Goal: Task Accomplishment & Management: Manage account settings

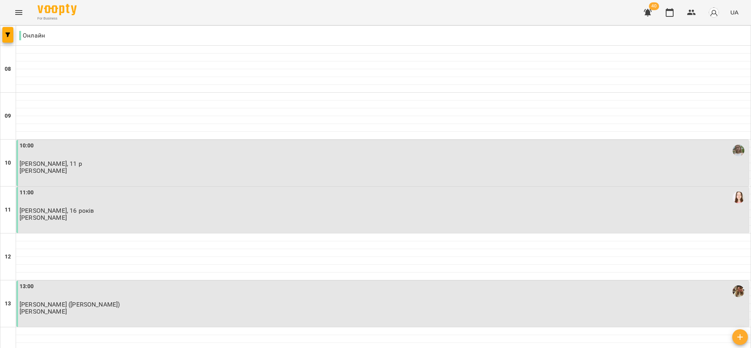
scroll to position [501, 0]
click at [694, 11] on icon "button" at bounding box center [692, 12] width 9 height 5
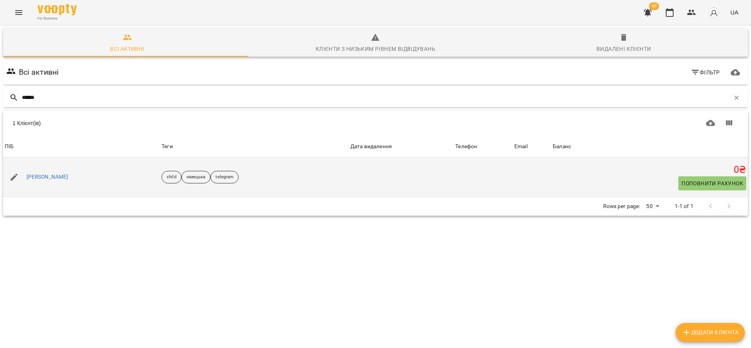
type input "******"
click at [52, 166] on div "[PERSON_NAME]" at bounding box center [81, 177] width 157 height 22
click at [49, 182] on div "[PERSON_NAME]" at bounding box center [47, 177] width 45 height 11
click at [52, 182] on div "[PERSON_NAME]" at bounding box center [47, 177] width 45 height 11
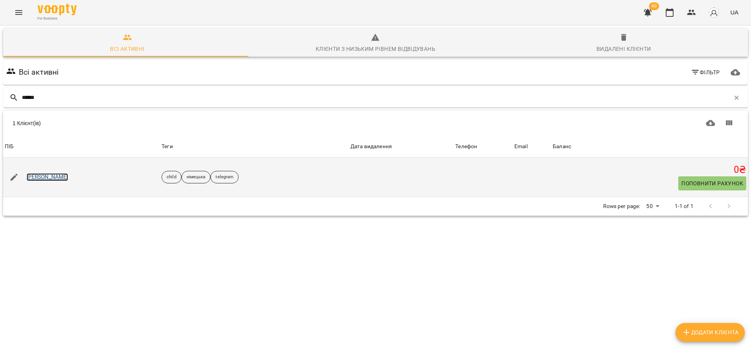
click at [57, 177] on link "[PERSON_NAME]" at bounding box center [48, 177] width 42 height 8
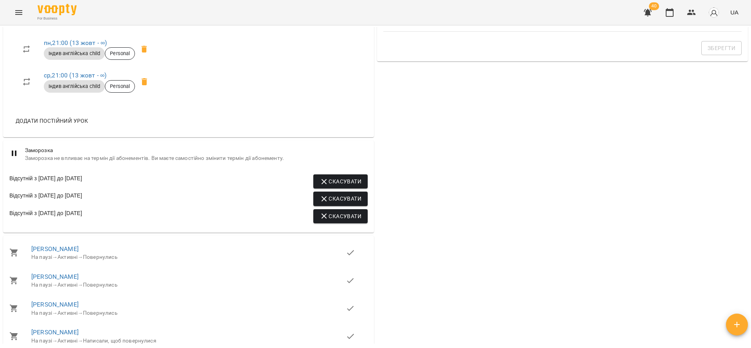
scroll to position [646, 0]
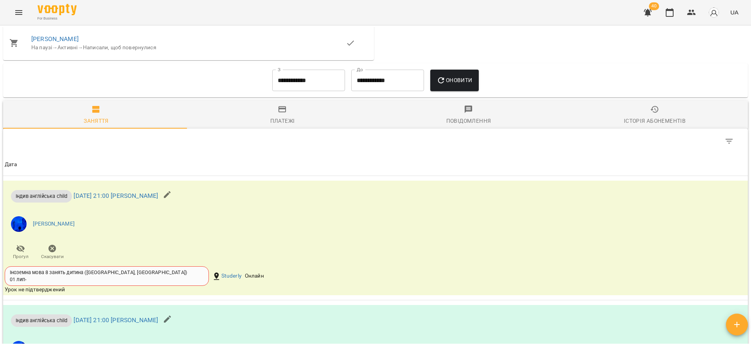
click at [296, 92] on input "**********" at bounding box center [308, 81] width 73 height 22
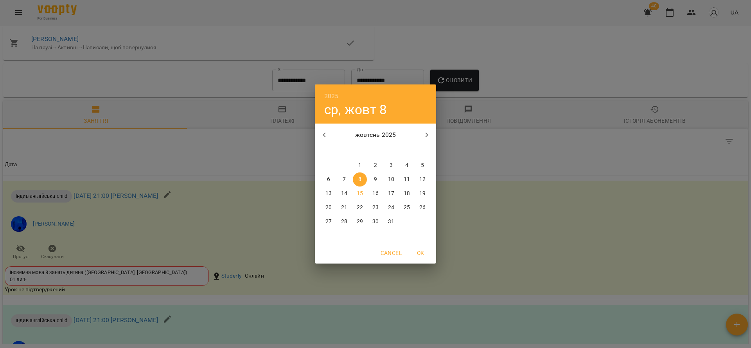
click at [204, 178] on div "2025 ср, жовт 8 жовтень 2025 пн вт ср чт пт сб нд 29 30 1 2 3 4 5 6 7 8 9 10 11…" at bounding box center [375, 174] width 751 height 348
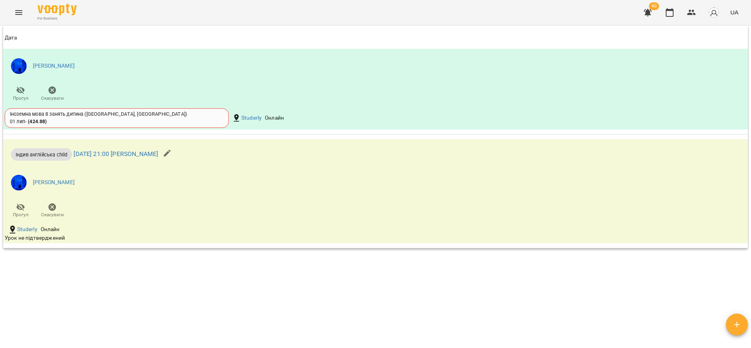
scroll to position [587, 0]
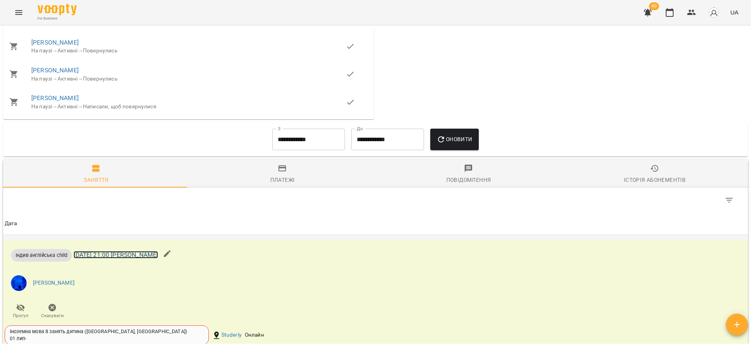
click at [158, 259] on link "[DATE] 21:00 [PERSON_NAME]" at bounding box center [116, 254] width 85 height 7
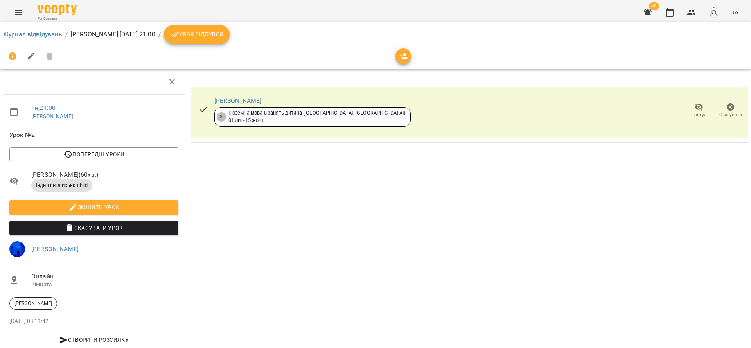
click at [223, 36] on span "Урок відбувся" at bounding box center [196, 34] width 53 height 9
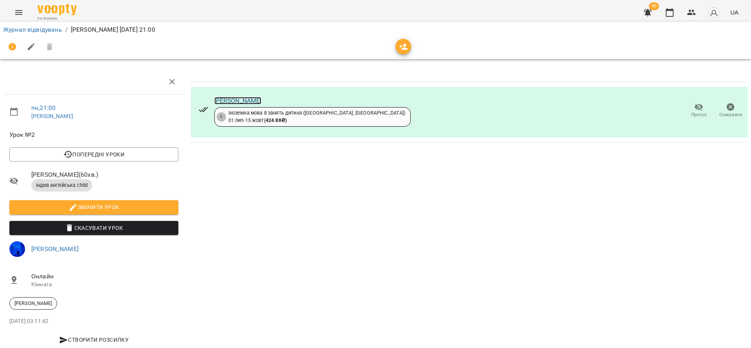
click at [241, 103] on link "[PERSON_NAME]" at bounding box center [237, 100] width 47 height 7
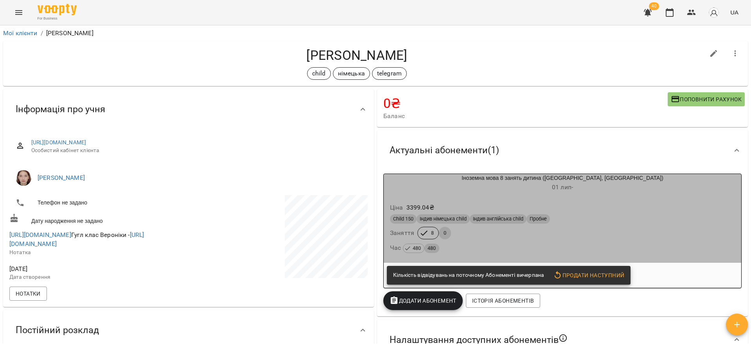
click at [604, 208] on div "Ціна 3399.04 ₴" at bounding box center [563, 208] width 348 height 14
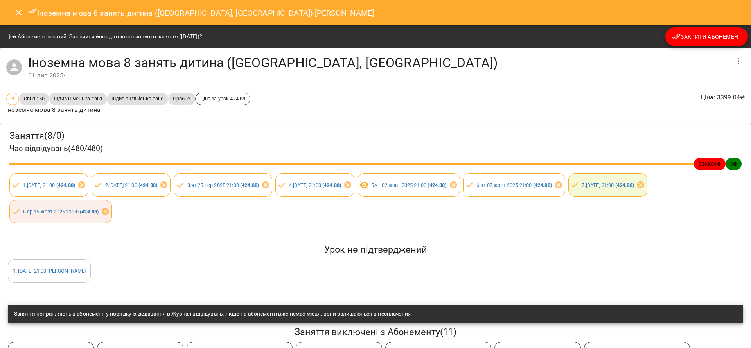
click at [18, 20] on button "Close" at bounding box center [18, 12] width 19 height 19
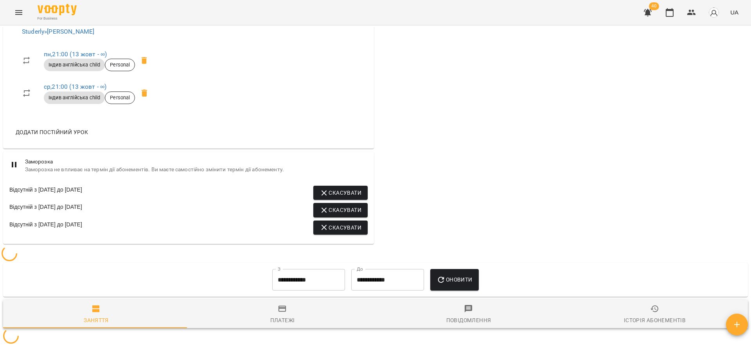
scroll to position [554, 0]
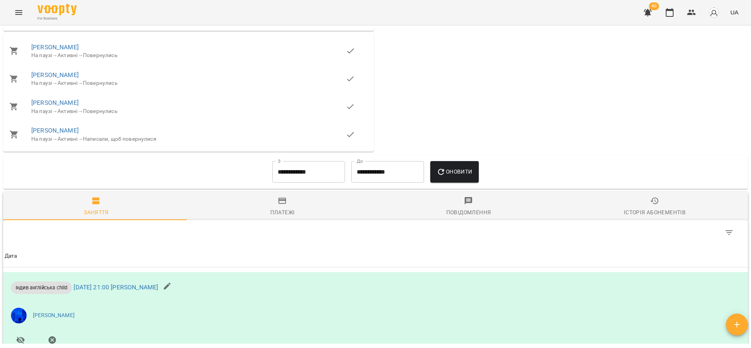
click at [298, 178] on input "**********" at bounding box center [308, 172] width 73 height 22
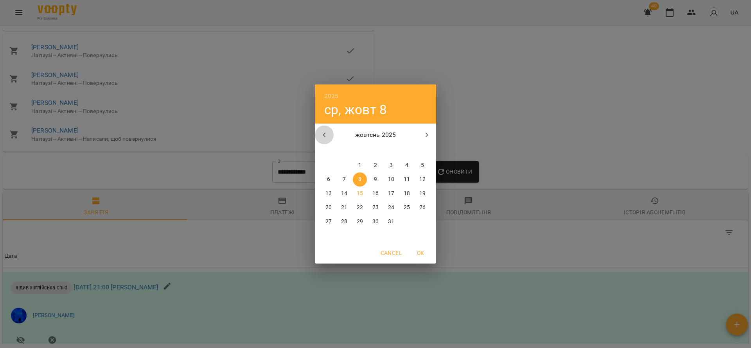
click at [319, 135] on button "button" at bounding box center [324, 135] width 19 height 19
click at [332, 176] on span "8" at bounding box center [329, 180] width 14 height 8
type input "**********"
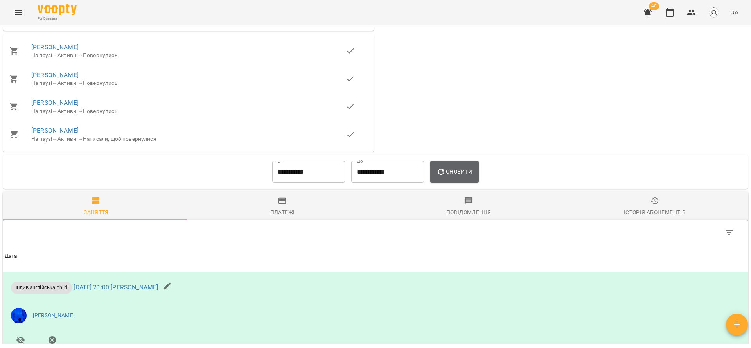
click at [443, 173] on button "Оновити" at bounding box center [455, 172] width 48 height 22
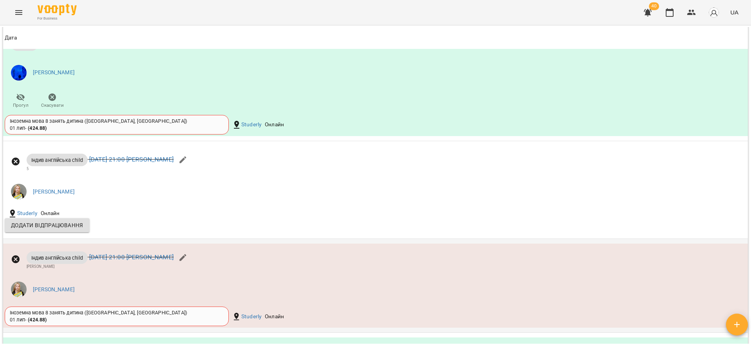
scroll to position [1728, 0]
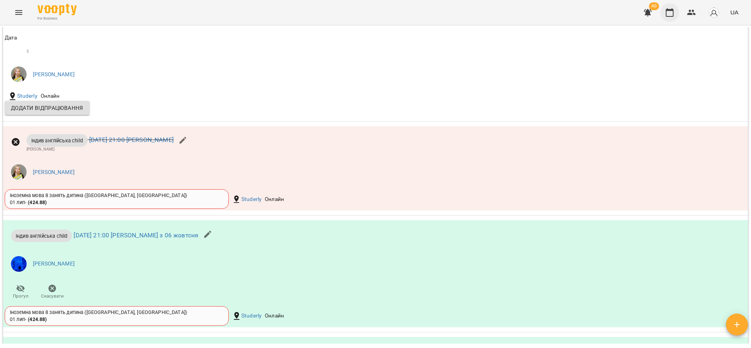
click at [668, 16] on icon "button" at bounding box center [670, 12] width 8 height 9
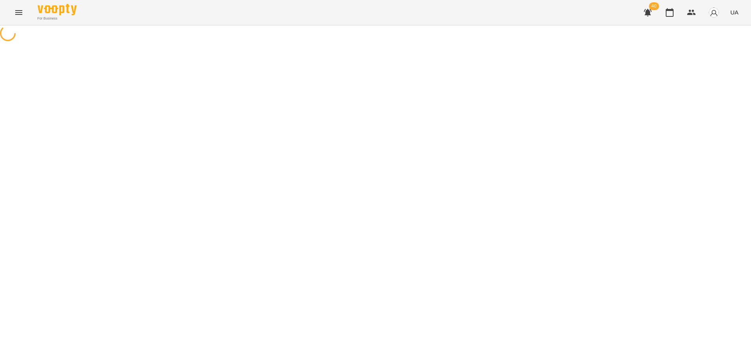
click at [650, 8] on icon "button" at bounding box center [647, 12] width 9 height 9
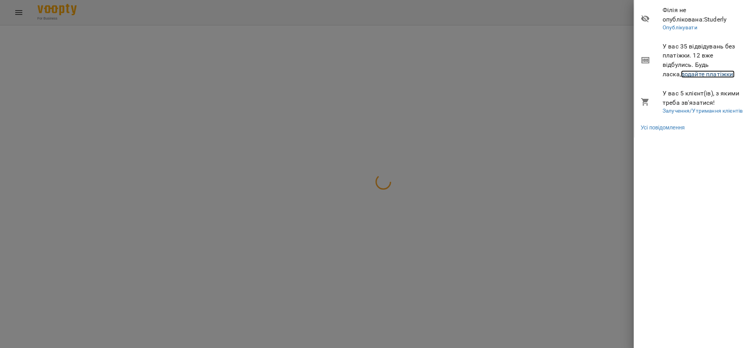
click at [691, 77] on link "додайте платіжки!" at bounding box center [708, 73] width 54 height 7
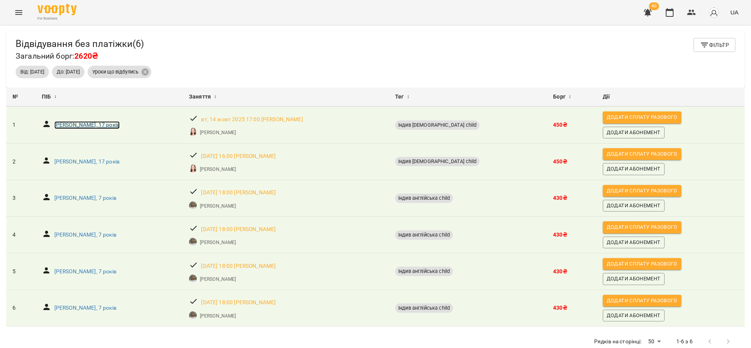
click at [105, 124] on p "[PERSON_NAME], 17 років" at bounding box center [86, 125] width 65 height 8
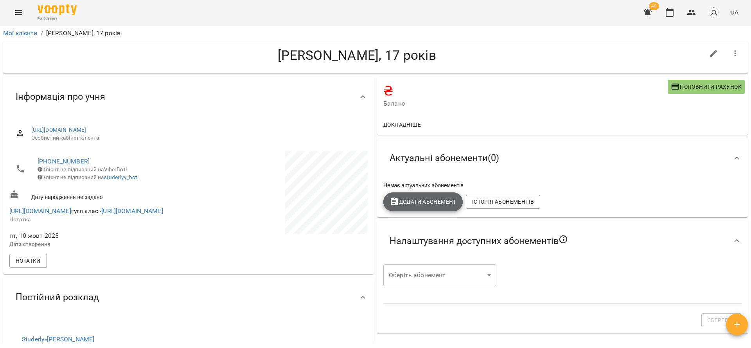
click at [420, 209] on button "Додати Абонемент" at bounding box center [423, 202] width 79 height 19
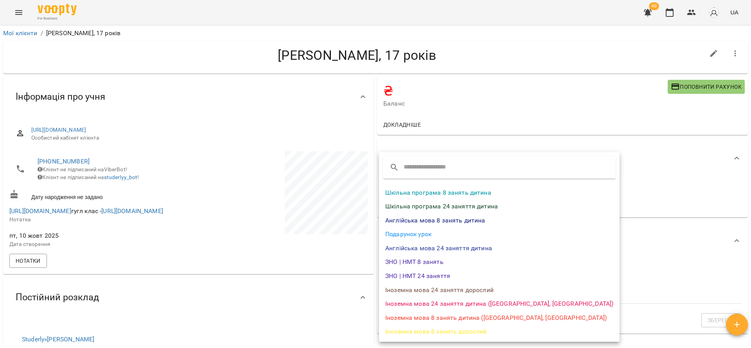
click at [439, 333] on li "Іноземна мова 8 занять дорослий" at bounding box center [499, 332] width 241 height 14
select select "*******"
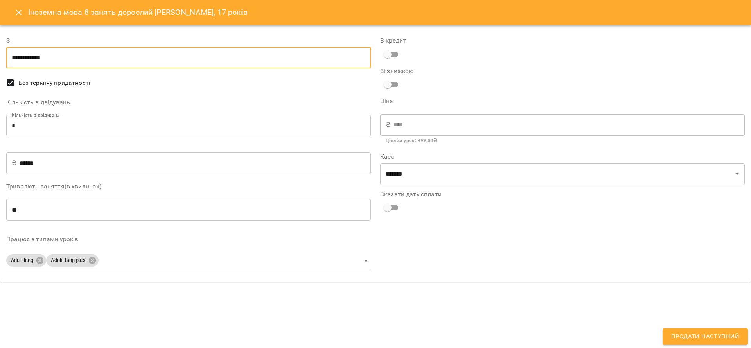
click at [79, 51] on input "**********" at bounding box center [188, 58] width 365 height 22
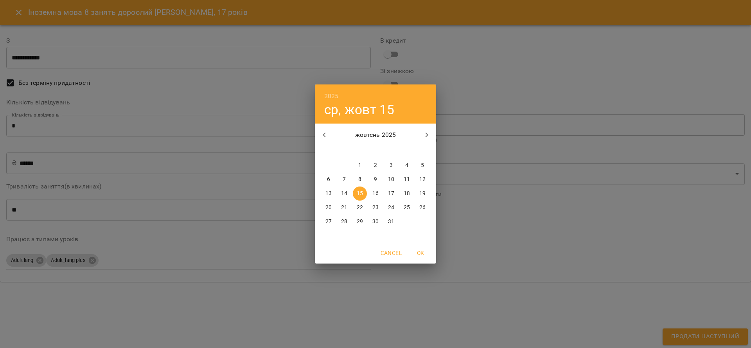
click at [362, 166] on span "1" at bounding box center [360, 166] width 14 height 8
type input "**********"
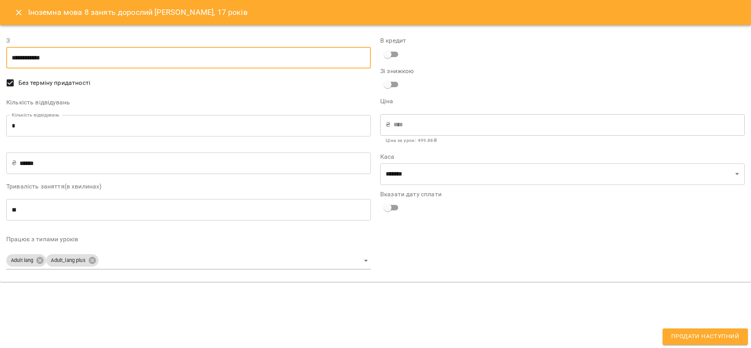
click at [202, 261] on body "For Business 40 UA Мої клієнти / Севатіан [PERSON_NAME], 17 років Севатіан [PER…" at bounding box center [375, 187] width 751 height 374
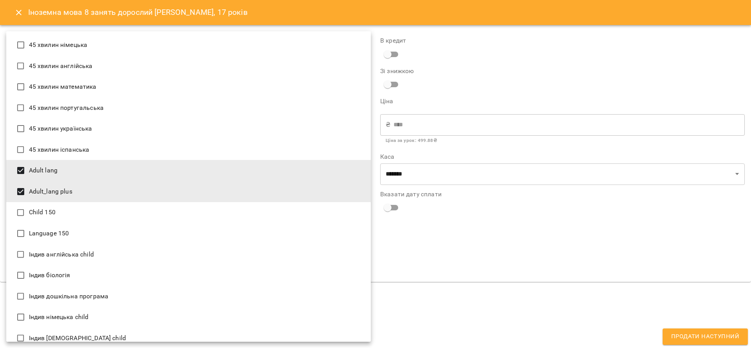
scroll to position [906, 0]
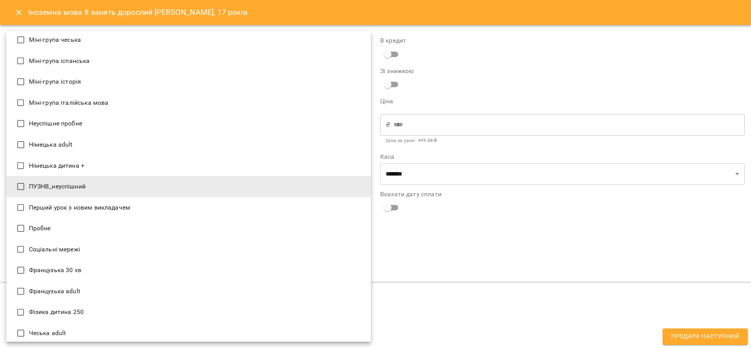
click at [81, 232] on li "Пробне" at bounding box center [188, 228] width 365 height 21
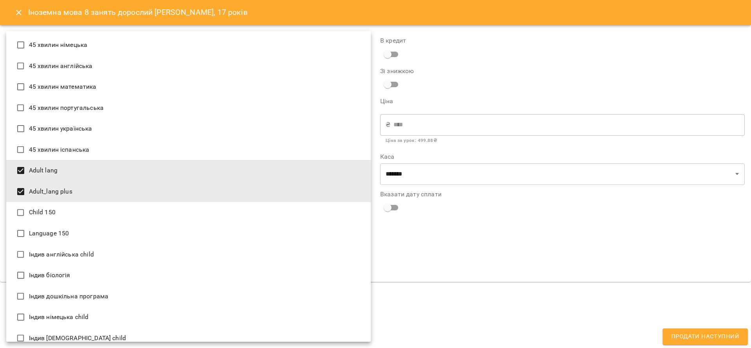
scroll to position [176, 0]
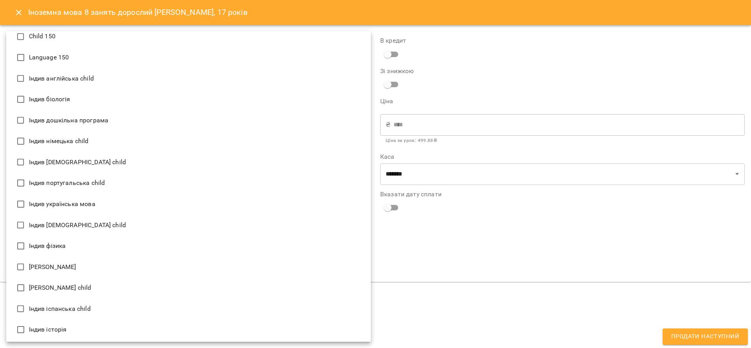
click at [83, 225] on li "Індив [DEMOGRAPHIC_DATA] child" at bounding box center [188, 225] width 365 height 21
type input "**********"
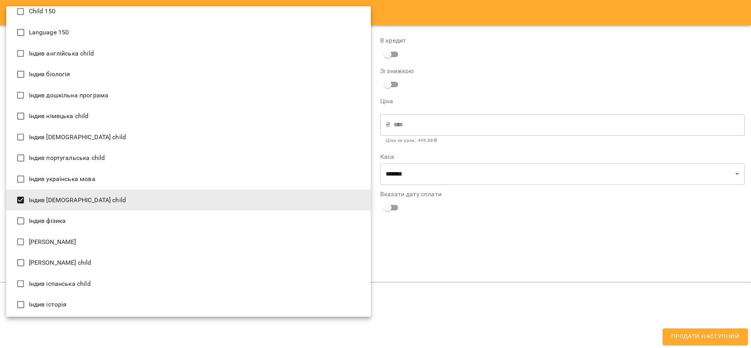
click at [551, 250] on div at bounding box center [375, 174] width 751 height 348
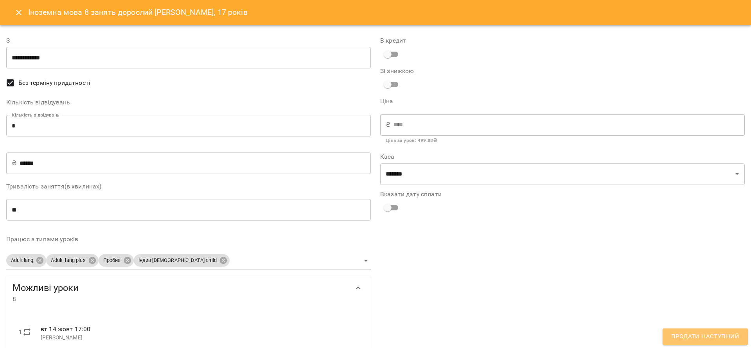
click at [724, 335] on span "Продати наступний" at bounding box center [706, 337] width 68 height 10
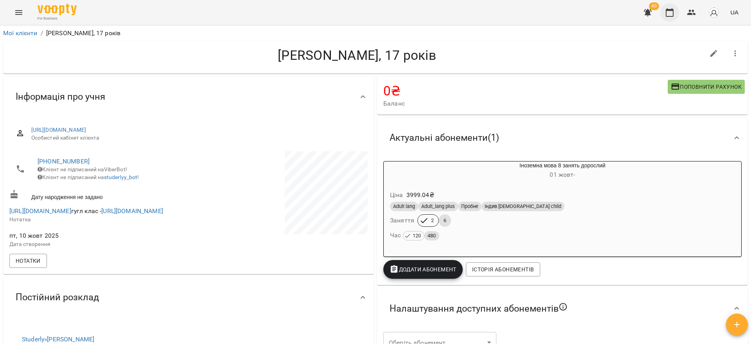
click at [671, 18] on button "button" at bounding box center [670, 12] width 19 height 19
